Goal: Transaction & Acquisition: Book appointment/travel/reservation

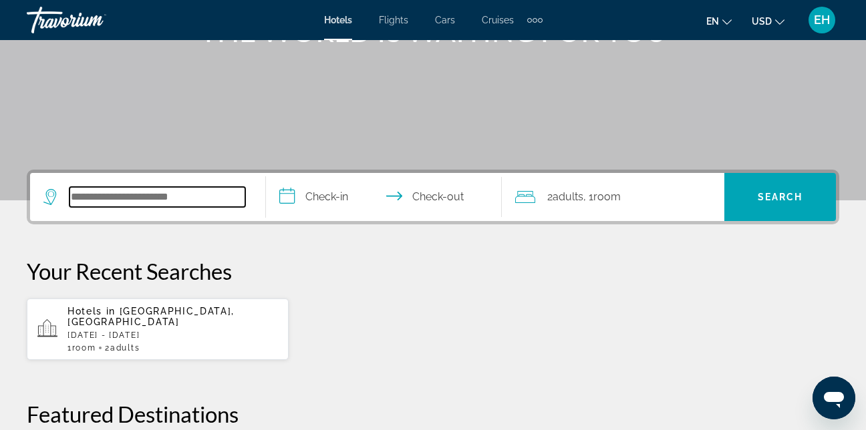
click at [126, 199] on input "Search widget" at bounding box center [158, 197] width 176 height 20
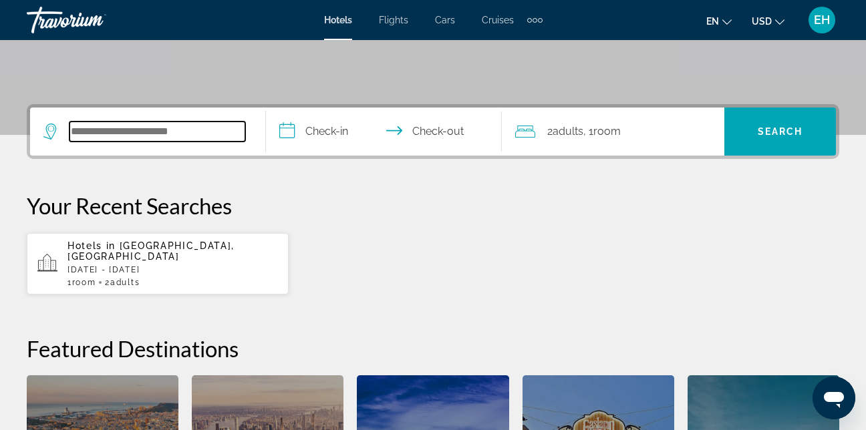
scroll to position [327, 0]
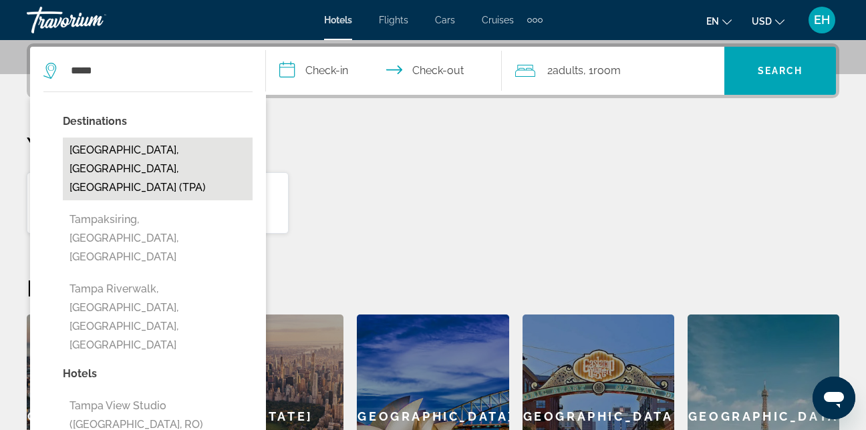
click at [109, 150] on button "[GEOGRAPHIC_DATA], [GEOGRAPHIC_DATA], [GEOGRAPHIC_DATA] (TPA)" at bounding box center [158, 169] width 190 height 63
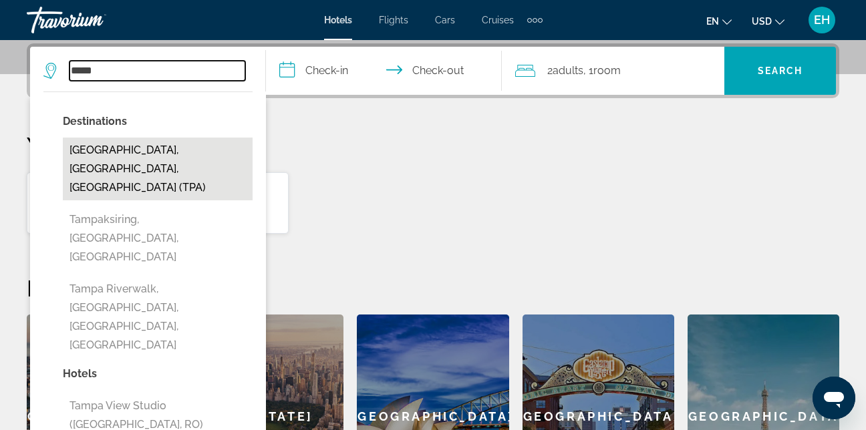
type input "**********"
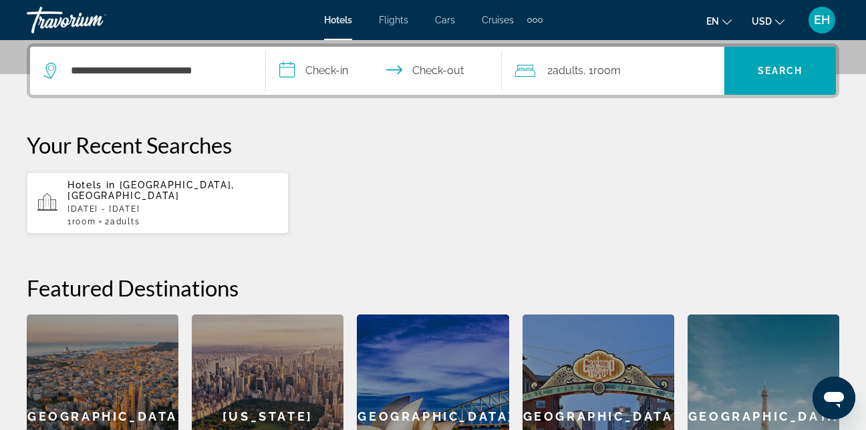
click at [331, 75] on input "**********" at bounding box center [386, 73] width 241 height 52
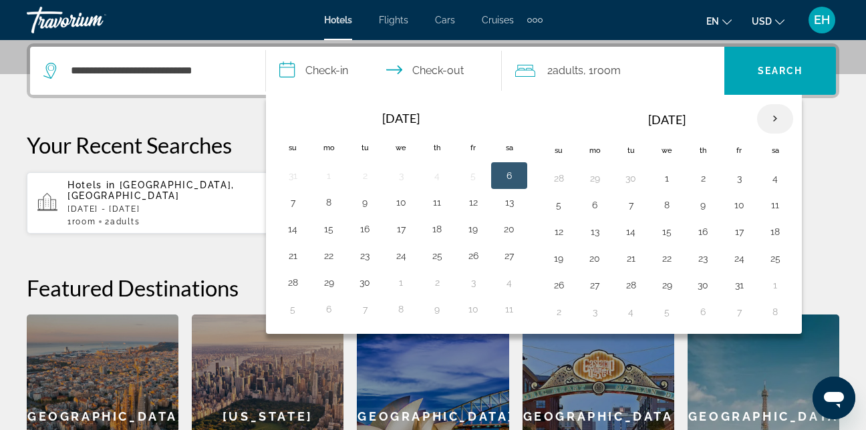
click at [776, 121] on th "Next month" at bounding box center [775, 118] width 36 height 29
click at [775, 121] on th "Next month" at bounding box center [775, 118] width 36 height 29
click at [776, 121] on th "Next month" at bounding box center [775, 118] width 36 height 29
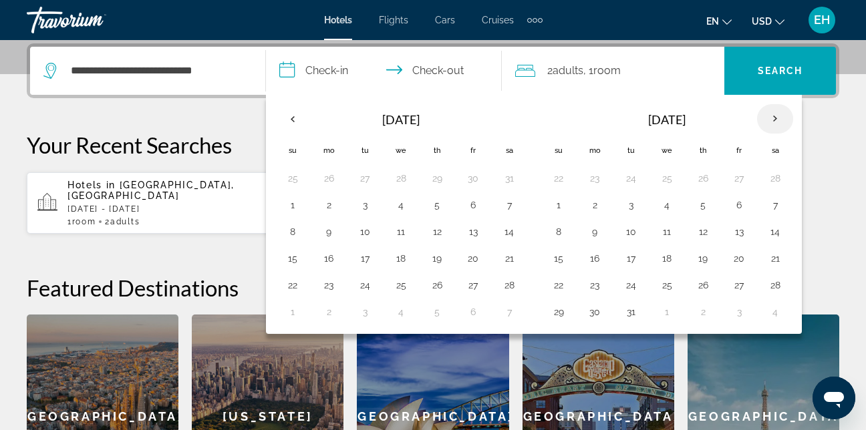
click at [776, 121] on th "Next month" at bounding box center [775, 118] width 36 height 29
click at [776, 120] on th "Next month" at bounding box center [775, 118] width 36 height 29
click at [775, 120] on th "Next month" at bounding box center [775, 118] width 36 height 29
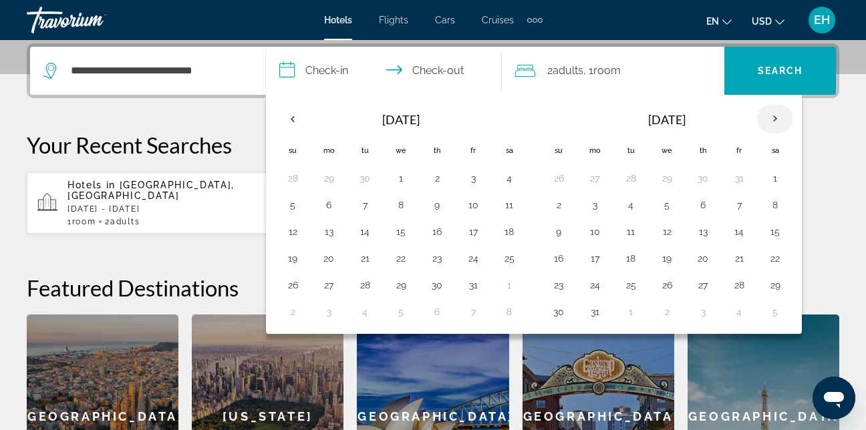
click at [775, 120] on th "Next month" at bounding box center [775, 118] width 36 height 29
click at [472, 230] on button "14" at bounding box center [473, 232] width 21 height 19
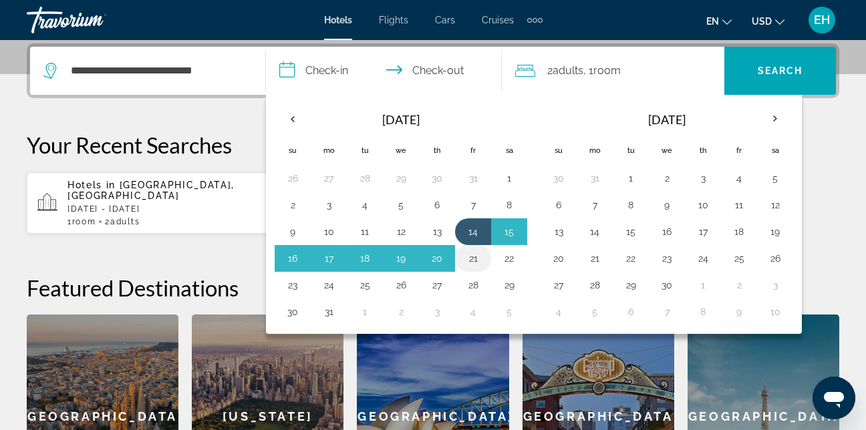
click at [466, 261] on button "21" at bounding box center [473, 258] width 21 height 19
type input "**********"
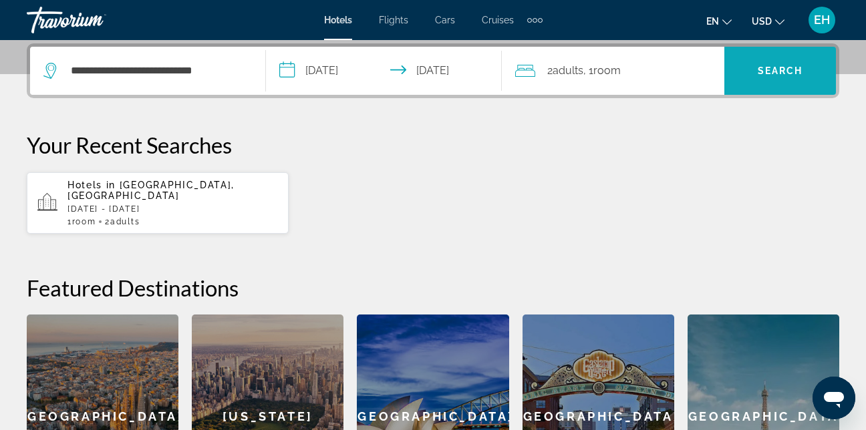
click at [779, 72] on span "Search" at bounding box center [780, 71] width 45 height 11
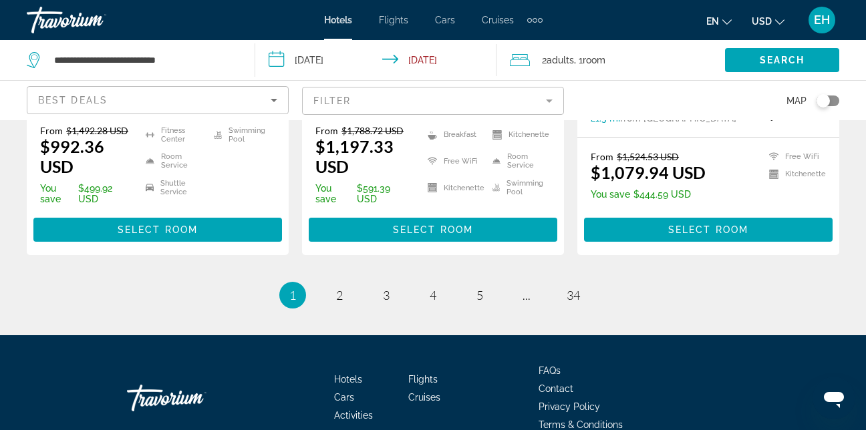
scroll to position [2047, 0]
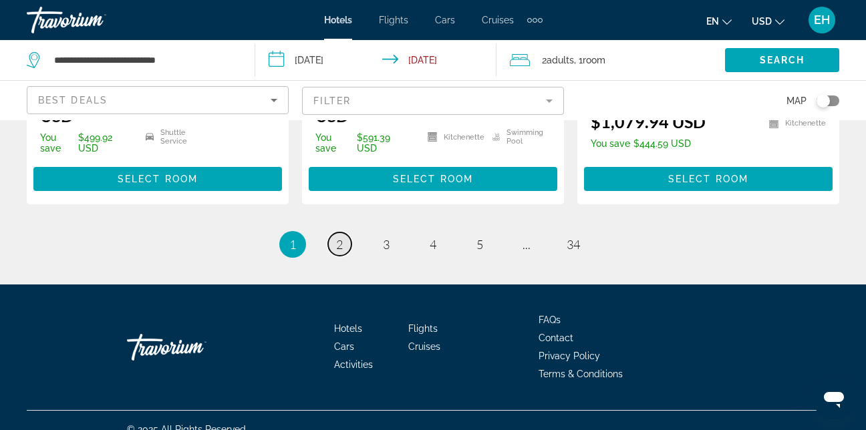
click at [340, 237] on span "2" at bounding box center [339, 244] width 7 height 15
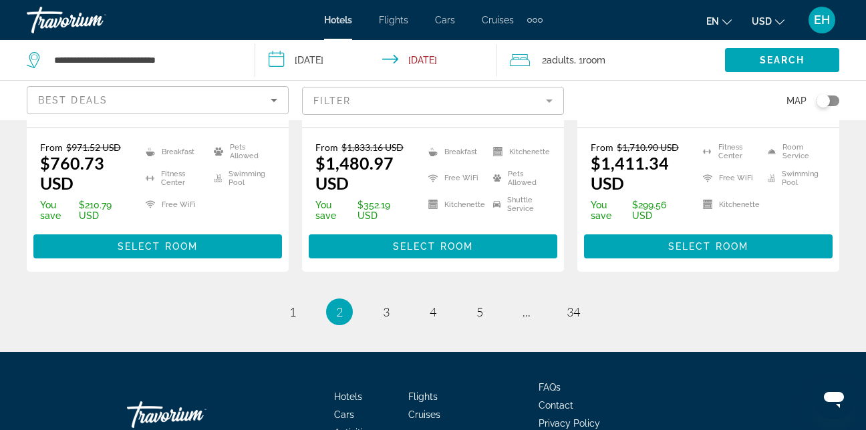
scroll to position [2005, 0]
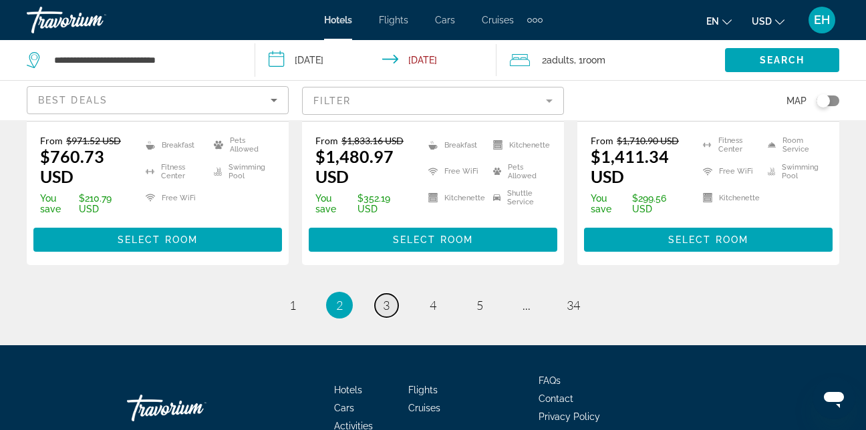
click at [387, 298] on span "3" at bounding box center [386, 305] width 7 height 15
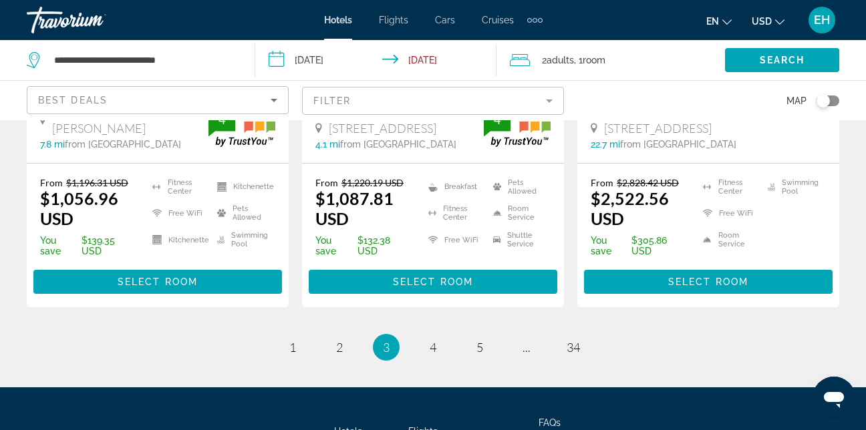
scroll to position [2005, 0]
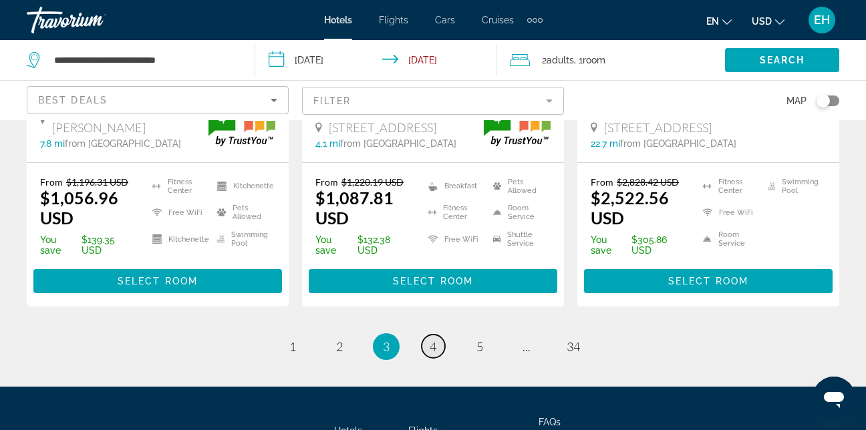
click at [432, 340] on span "4" at bounding box center [433, 347] width 7 height 15
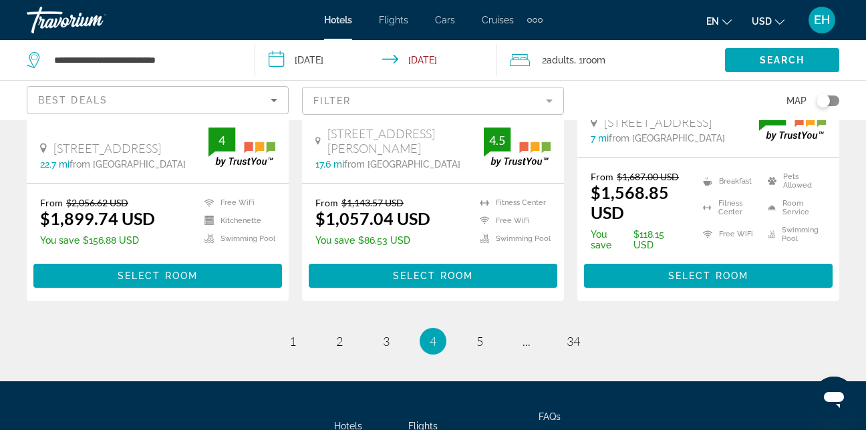
scroll to position [2060, 0]
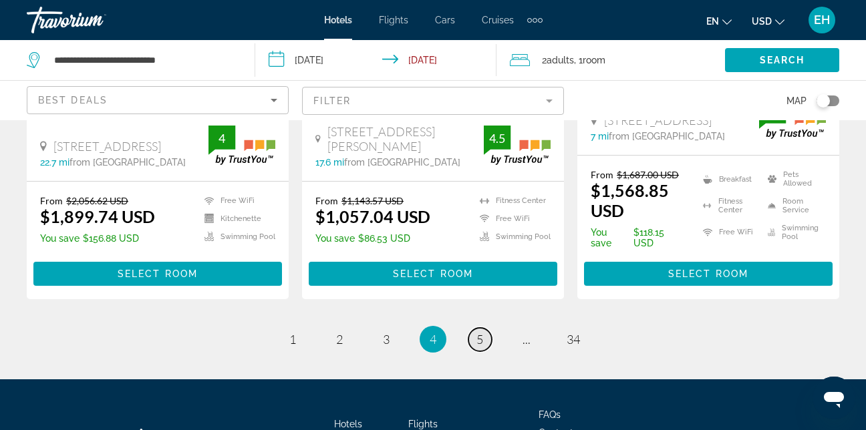
click at [481, 332] on span "5" at bounding box center [480, 339] width 7 height 15
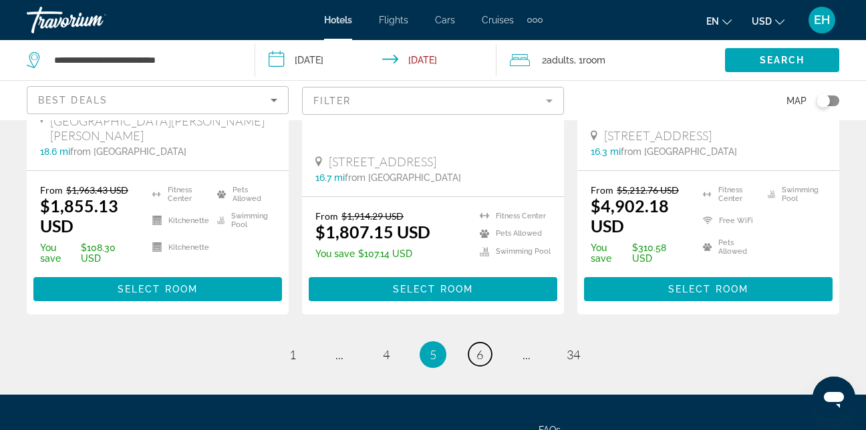
scroll to position [2005, 0]
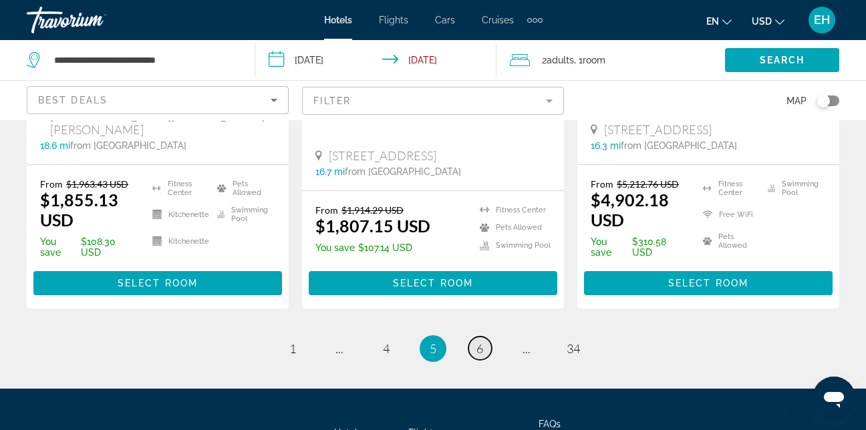
click at [474, 337] on link "page 6" at bounding box center [480, 348] width 23 height 23
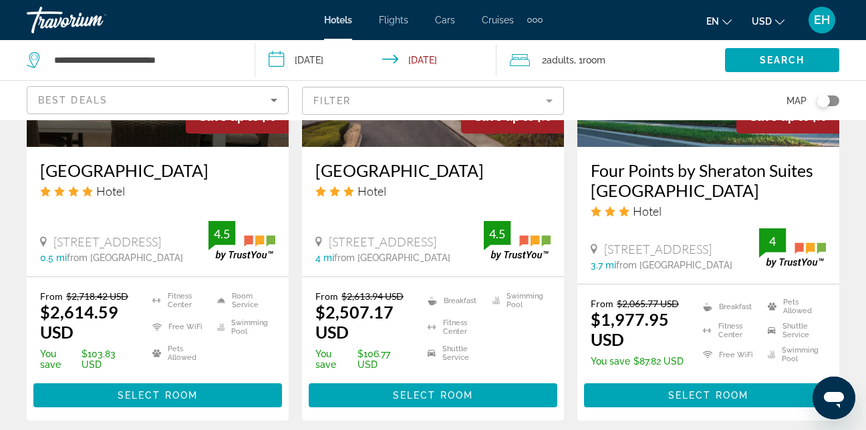
scroll to position [1939, 0]
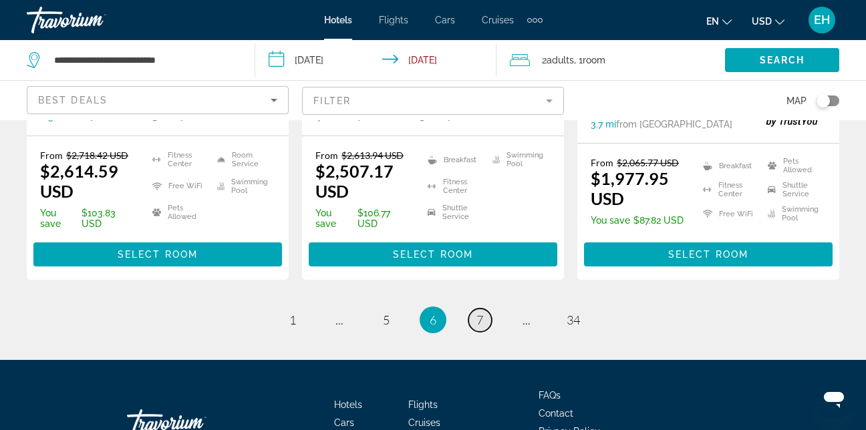
click at [483, 313] on span "7" at bounding box center [480, 320] width 7 height 15
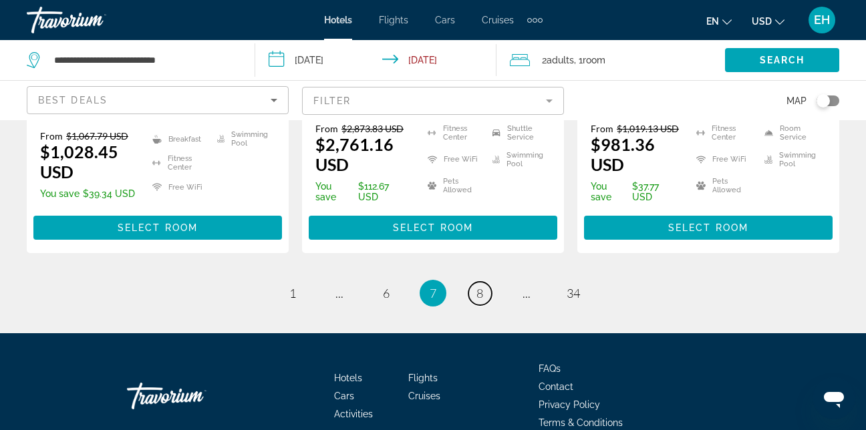
scroll to position [2005, 0]
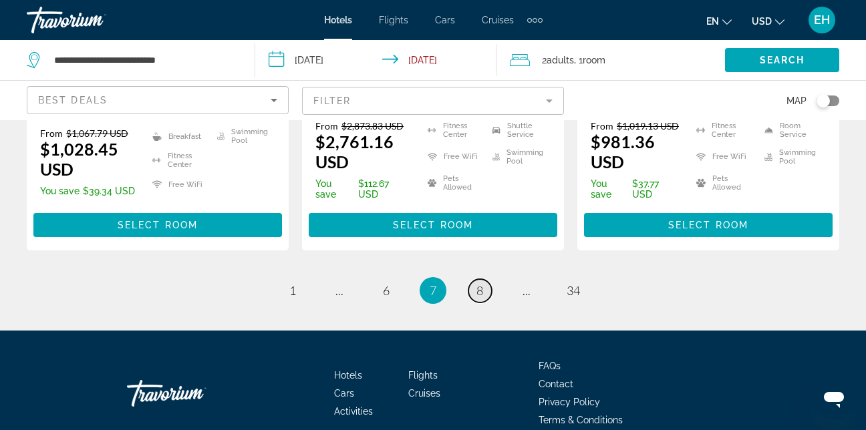
click at [484, 279] on link "page 8" at bounding box center [480, 290] width 23 height 23
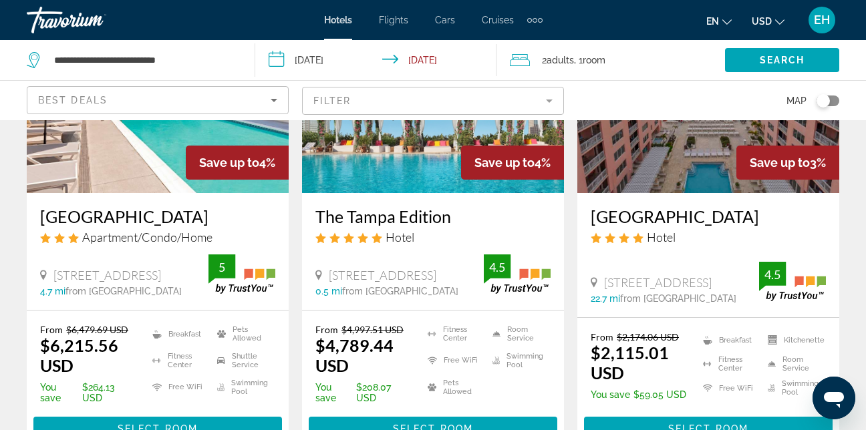
scroll to position [186, 0]
